Goal: Task Accomplishment & Management: Use online tool/utility

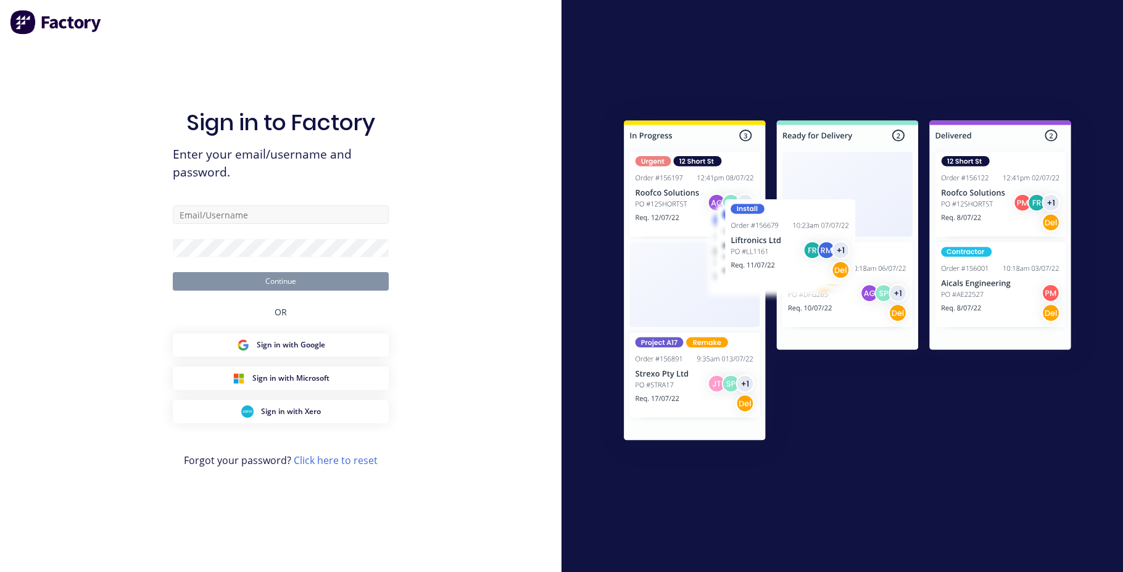
type input "[EMAIL_ADDRESS][DOMAIN_NAME]"
click at [173, 272] on button "Continue" at bounding box center [281, 281] width 216 height 19
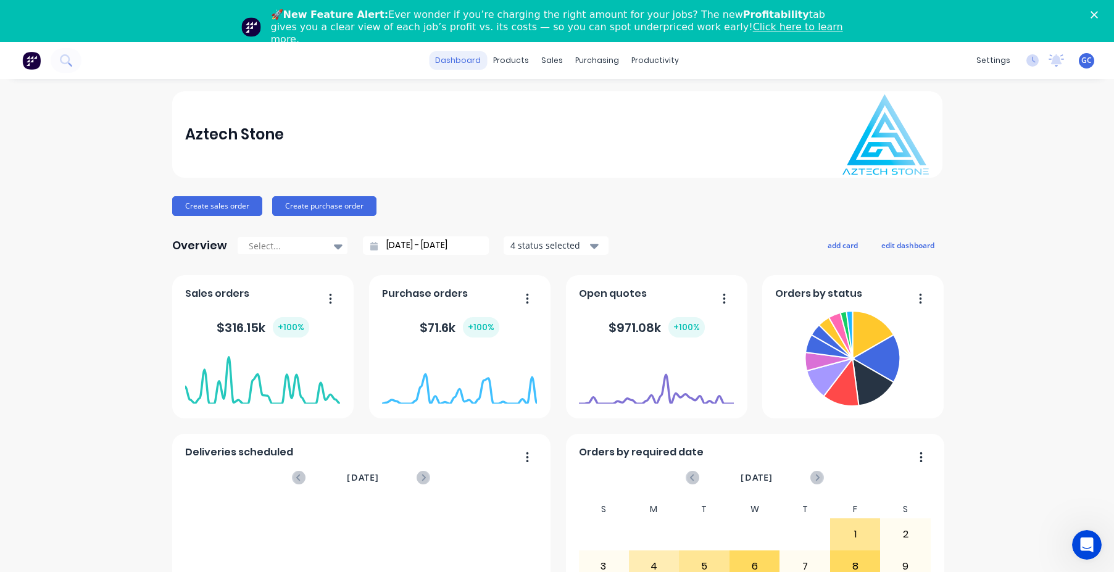
click at [466, 58] on link "dashboard" at bounding box center [458, 60] width 58 height 19
click at [511, 58] on div "products" at bounding box center [511, 60] width 48 height 19
click at [458, 59] on link "dashboard" at bounding box center [458, 60] width 58 height 19
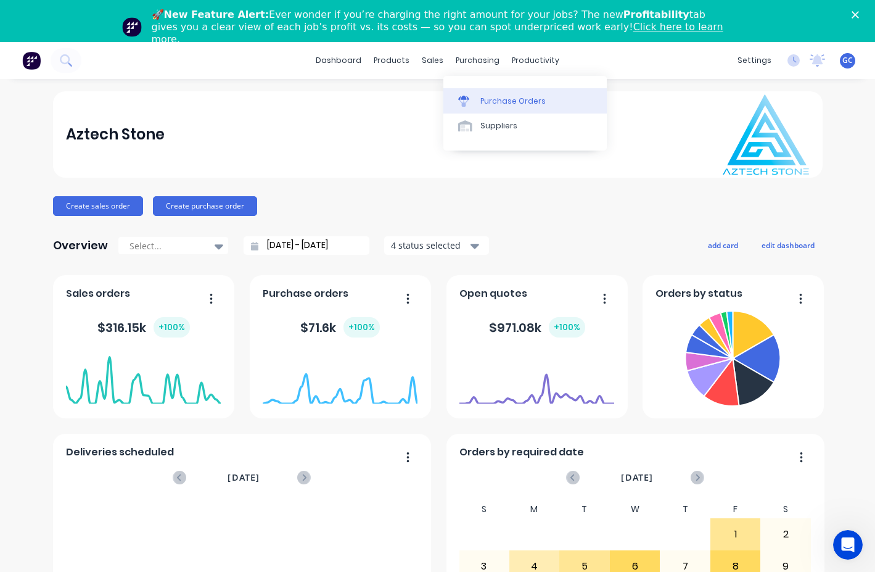
click at [500, 99] on div "Purchase Orders" at bounding box center [513, 101] width 65 height 11
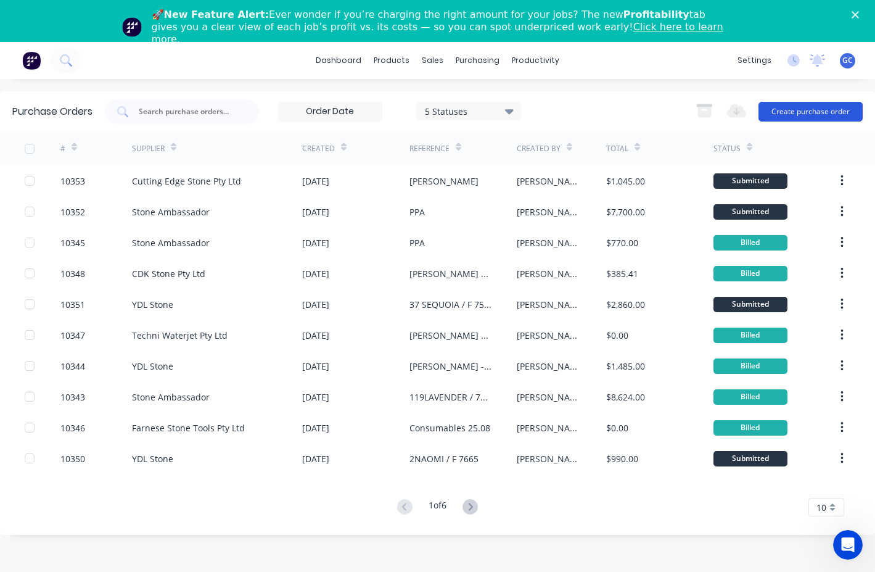
click at [810, 110] on button "Create purchase order" at bounding box center [811, 112] width 104 height 20
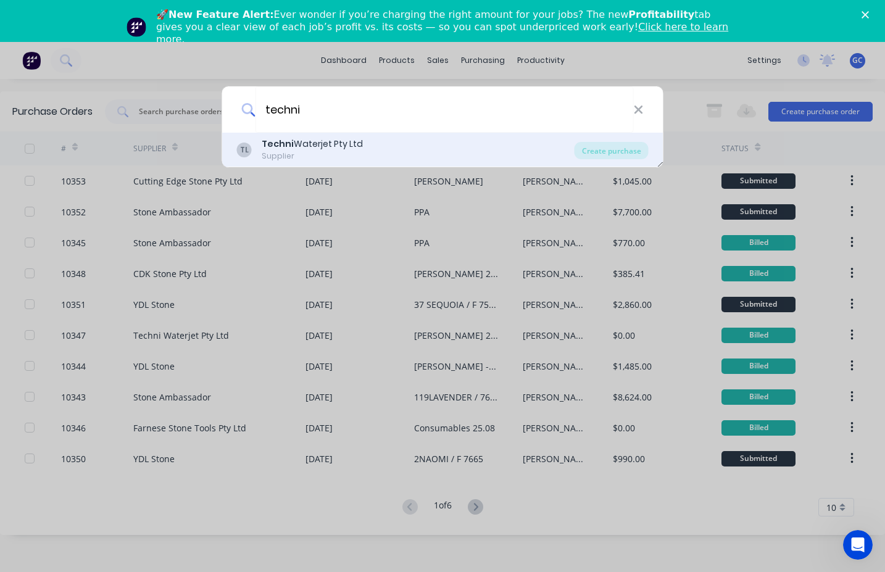
type input "techni"
click at [268, 147] on b "Techni" at bounding box center [278, 144] width 32 height 12
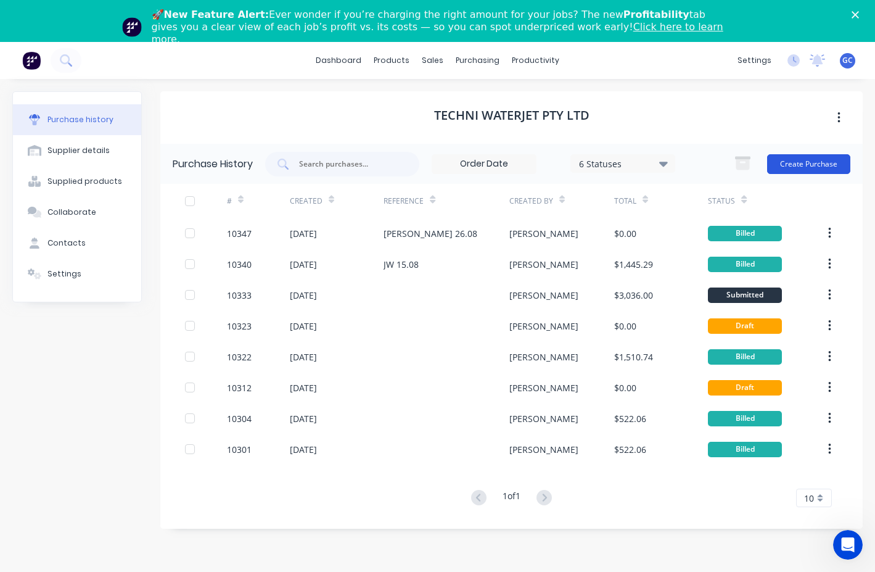
click at [816, 161] on button "Create Purchase" at bounding box center [808, 164] width 83 height 20
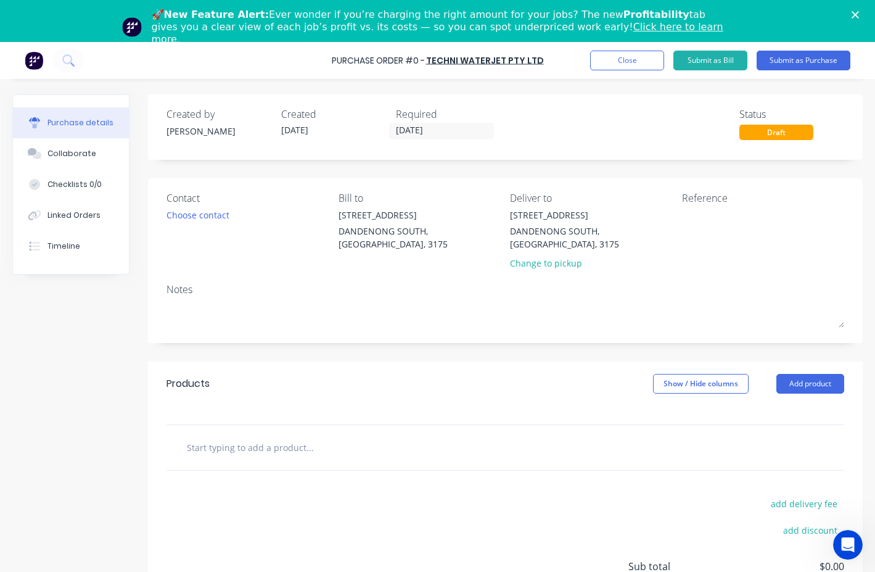
click at [191, 435] on input "text" at bounding box center [309, 447] width 247 height 25
type input "Garnet"
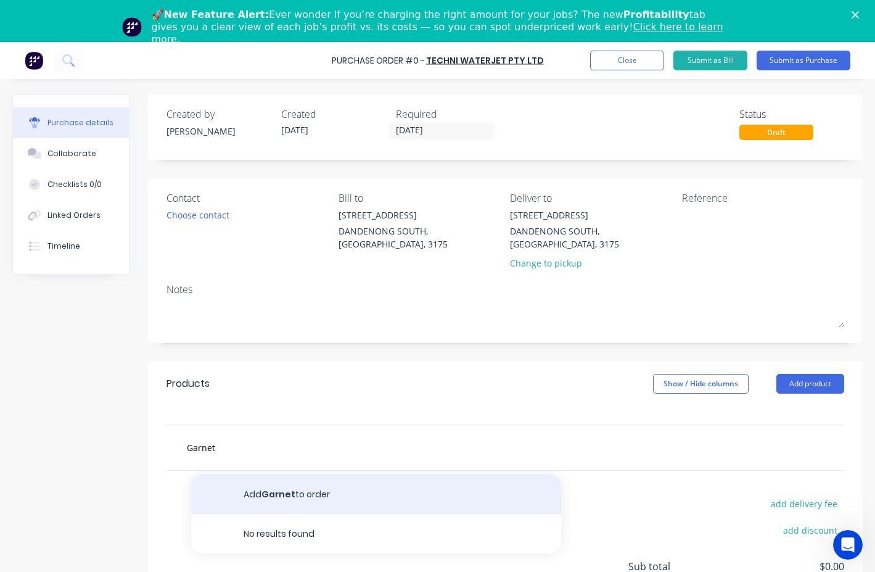
click at [285, 481] on button "Add Garnet to order" at bounding box center [376, 493] width 370 height 39
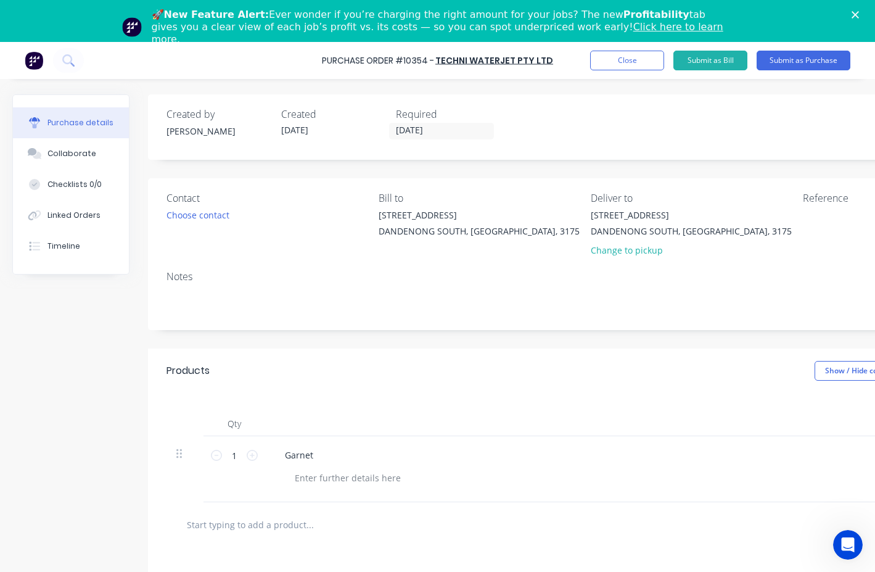
click at [254, 454] on icon at bounding box center [252, 455] width 11 height 11
type input "2"
click at [635, 59] on button "Close" at bounding box center [627, 61] width 74 height 20
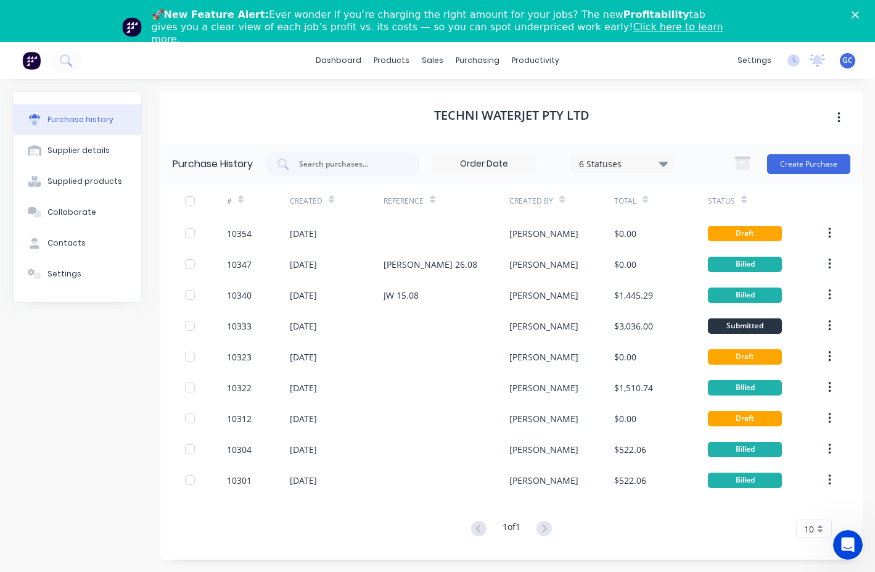
click at [59, 357] on div "Purchase history Supplier details Supplied products Collaborate Contacts Settin…" at bounding box center [77, 340] width 130 height 498
drag, startPoint x: 41, startPoint y: 323, endPoint x: 164, endPoint y: 111, distance: 244.6
click at [41, 322] on div "Purchase history Supplier details Supplied products Collaborate Contacts Settin…" at bounding box center [77, 340] width 130 height 498
